Goal: Task Accomplishment & Management: Manage account settings

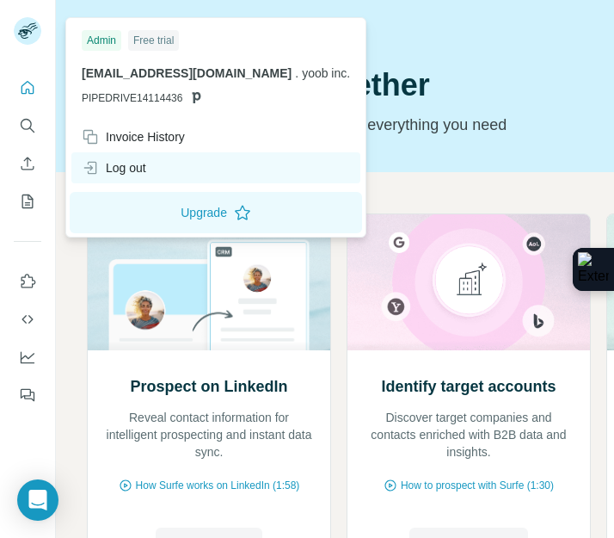
click at [112, 163] on div "Log out" at bounding box center [114, 167] width 65 height 17
click at [133, 168] on div "Log out" at bounding box center [114, 167] width 65 height 17
click at [87, 169] on icon at bounding box center [90, 167] width 17 height 17
